Goal: Task Accomplishment & Management: Use online tool/utility

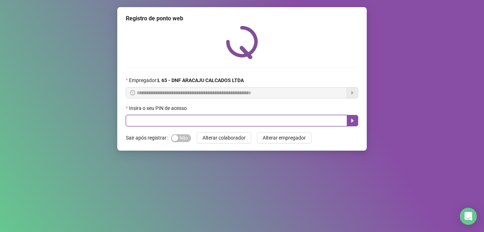
click at [159, 120] on input "text" at bounding box center [236, 120] width 221 height 11
drag, startPoint x: 159, startPoint y: 120, endPoint x: 164, endPoint y: 127, distance: 9.0
click at [158, 120] on input "text" at bounding box center [236, 120] width 221 height 11
type input "*****"
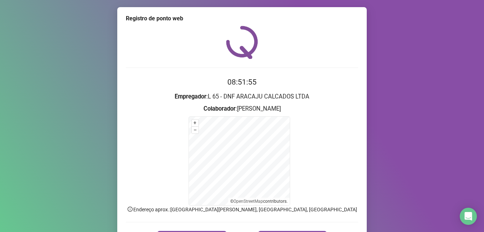
scroll to position [45, 0]
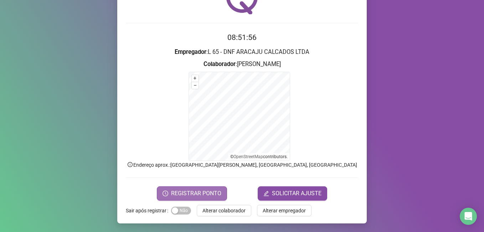
click at [195, 195] on span "REGISTRAR PONTO" at bounding box center [196, 193] width 50 height 9
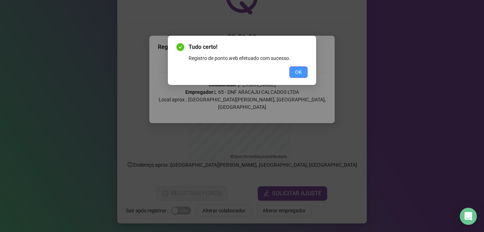
click at [297, 73] on span "OK" at bounding box center [298, 72] width 7 height 8
click at [297, 73] on div "Tudo certo! Registro de ponto web efetuado com sucesso. OK" at bounding box center [242, 116] width 484 height 232
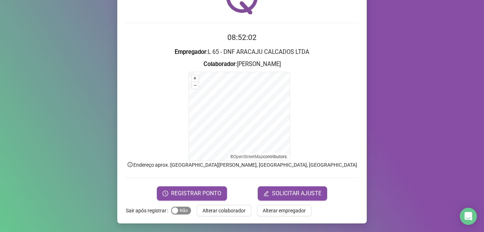
click at [181, 212] on span "Sim Não" at bounding box center [181, 210] width 20 height 8
click at [172, 209] on div "button" at bounding box center [175, 210] width 6 height 6
click at [290, 210] on span "Alterar empregador" at bounding box center [284, 210] width 43 height 8
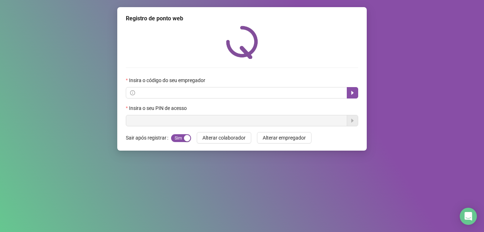
scroll to position [0, 0]
